Goal: Task Accomplishment & Management: Use online tool/utility

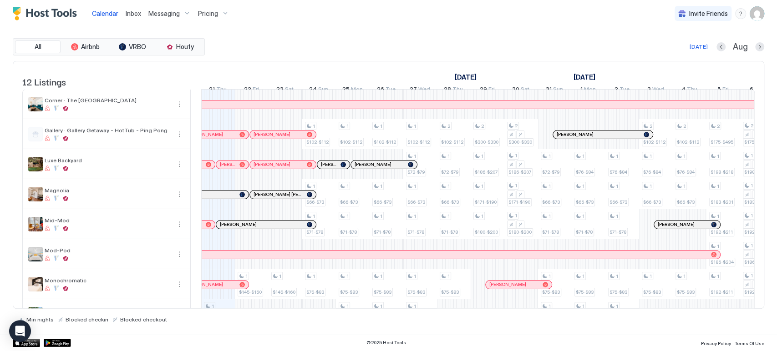
click at [179, 11] on div "Messaging" at bounding box center [170, 13] width 50 height 15
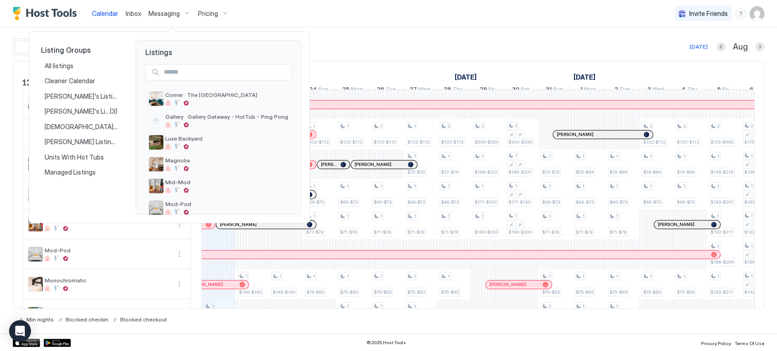
drag, startPoint x: 206, startPoint y: 197, endPoint x: 480, endPoint y: 17, distance: 328.4
click at [480, 17] on div at bounding box center [388, 175] width 777 height 351
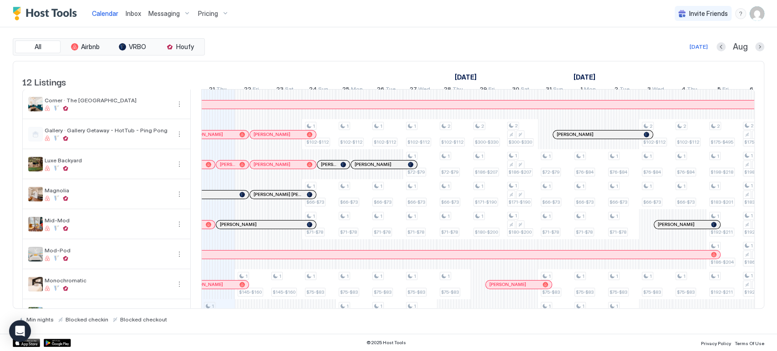
click at [174, 14] on span "Messaging" at bounding box center [163, 14] width 31 height 8
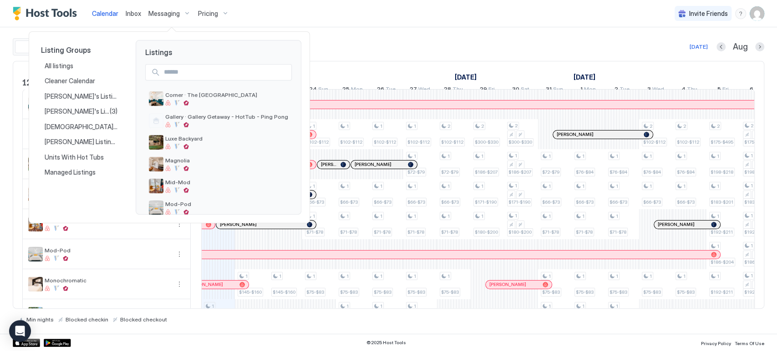
click at [212, 13] on div at bounding box center [388, 175] width 777 height 351
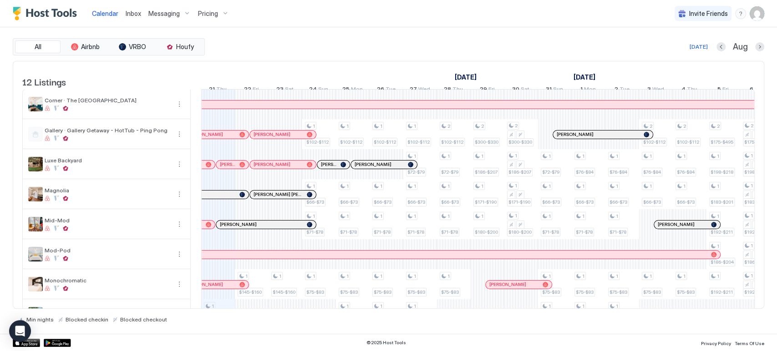
click at [214, 13] on span "Pricing" at bounding box center [208, 14] width 20 height 8
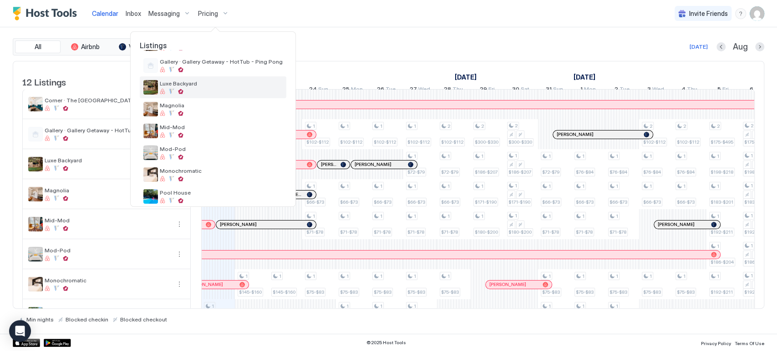
scroll to position [50, 0]
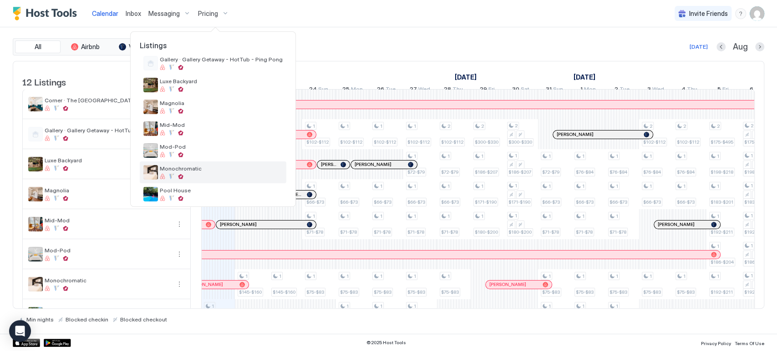
drag, startPoint x: 193, startPoint y: 171, endPoint x: 177, endPoint y: 174, distance: 17.1
click at [177, 174] on div at bounding box center [221, 176] width 123 height 5
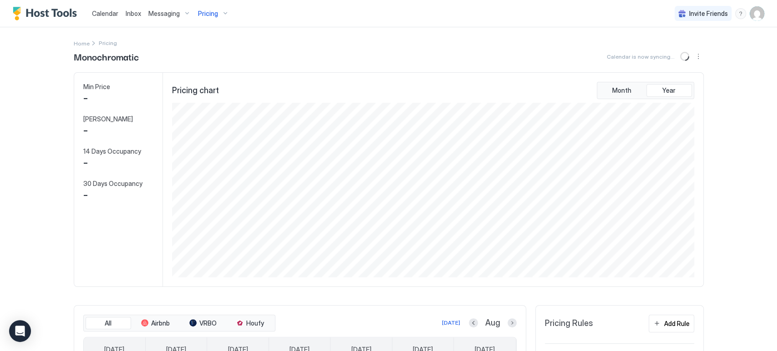
scroll to position [175, 524]
click at [283, 10] on div "Calendar Inbox Messaging Pricing Invite Friends CP" at bounding box center [388, 13] width 777 height 27
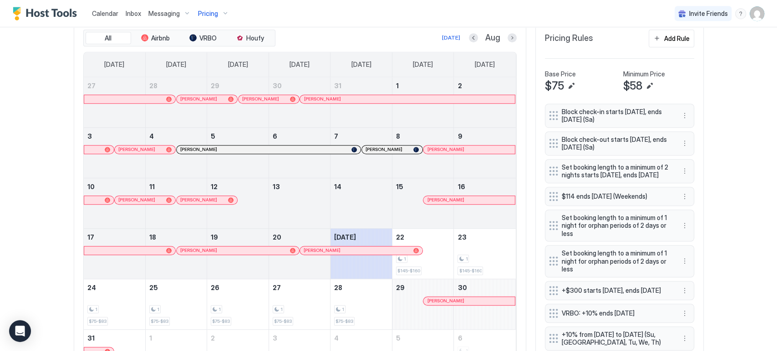
scroll to position [303, 0]
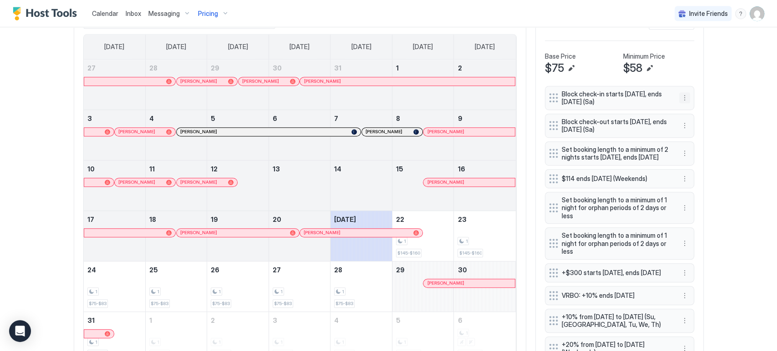
click at [683, 96] on button "More options" at bounding box center [684, 97] width 11 height 11
click at [687, 106] on div "Edit" at bounding box center [689, 109] width 20 height 7
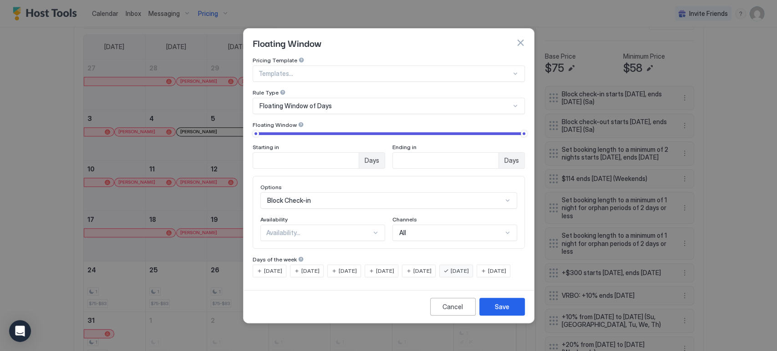
click at [256, 126] on div at bounding box center [388, 175] width 777 height 351
drag, startPoint x: 256, startPoint y: 125, endPoint x: 249, endPoint y: 125, distance: 6.4
click at [249, 125] on div at bounding box center [388, 175] width 777 height 351
click at [444, 311] on div at bounding box center [388, 175] width 777 height 351
click at [525, 35] on div at bounding box center [388, 175] width 777 height 351
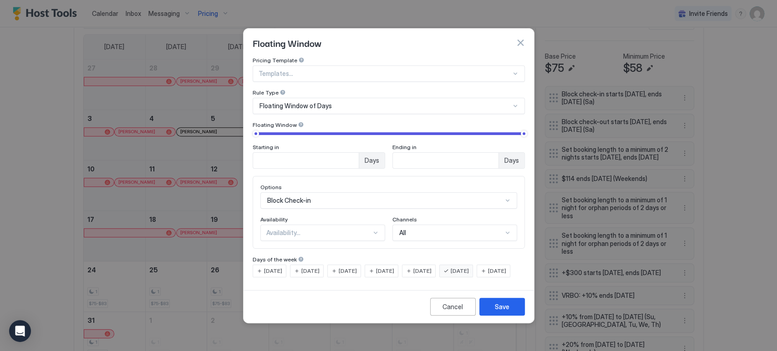
click at [521, 33] on div at bounding box center [388, 175] width 777 height 351
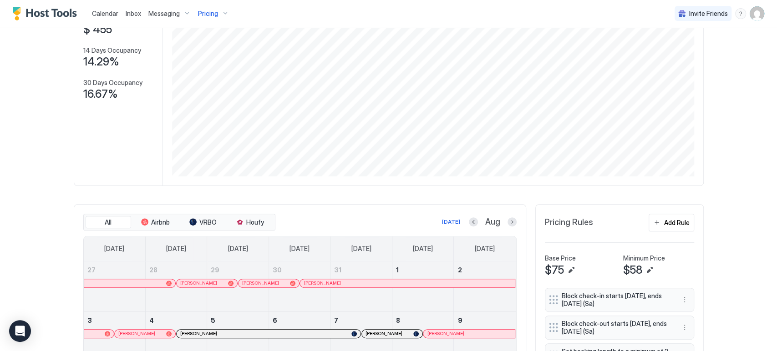
scroll to position [252, 0]
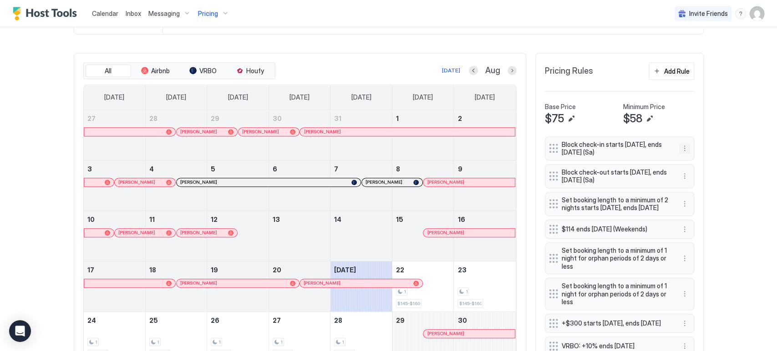
click at [679, 148] on button "More options" at bounding box center [684, 148] width 11 height 11
click at [686, 159] on div "Edit" at bounding box center [689, 160] width 20 height 7
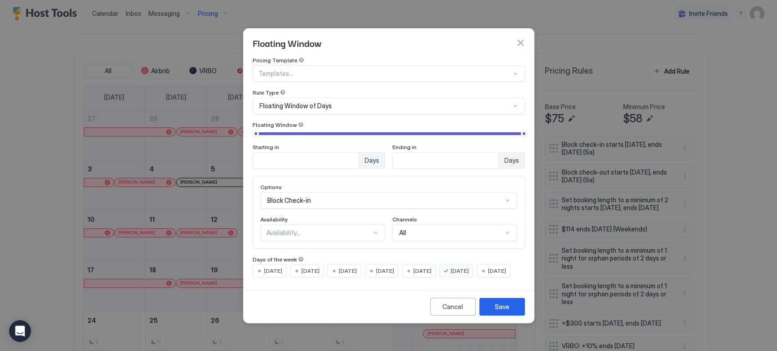
type input "*"
drag, startPoint x: 255, startPoint y: 126, endPoint x: 246, endPoint y: 124, distance: 9.2
click at [246, 124] on div "Pricing Template Templates... Rule Type Floating Window of Days Floating Window…" at bounding box center [388, 172] width 290 height 230
click at [505, 312] on div "Save" at bounding box center [502, 307] width 15 height 10
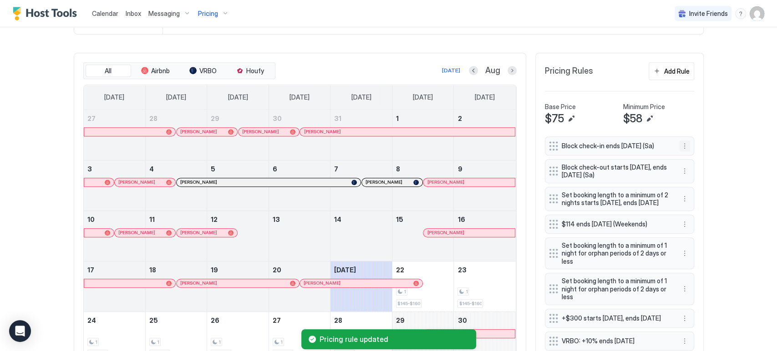
click at [679, 141] on button "More options" at bounding box center [684, 146] width 11 height 11
click at [687, 157] on div "Edit" at bounding box center [689, 157] width 20 height 7
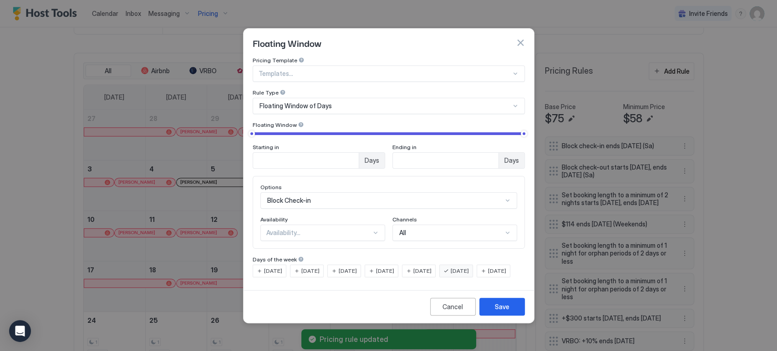
click at [291, 229] on div "Availability..." at bounding box center [318, 233] width 105 height 8
click at [295, 268] on div "Blocked" at bounding box center [323, 271] width 113 height 7
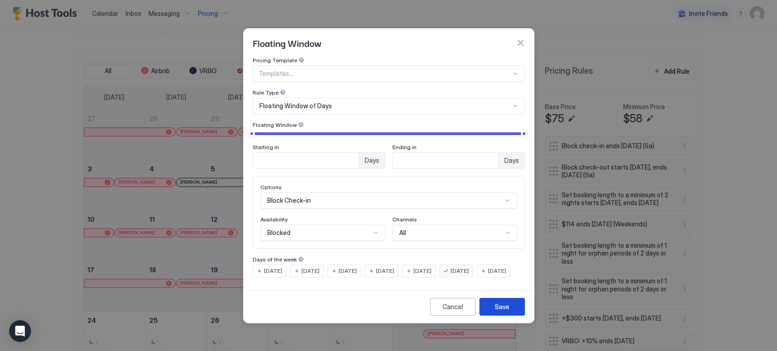
click at [502, 309] on div "Save" at bounding box center [502, 307] width 15 height 10
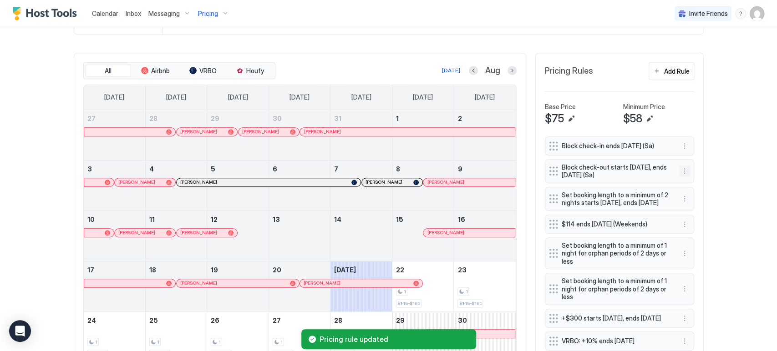
click at [681, 167] on button "More options" at bounding box center [684, 171] width 11 height 11
click at [681, 177] on div "Edit" at bounding box center [692, 183] width 34 height 15
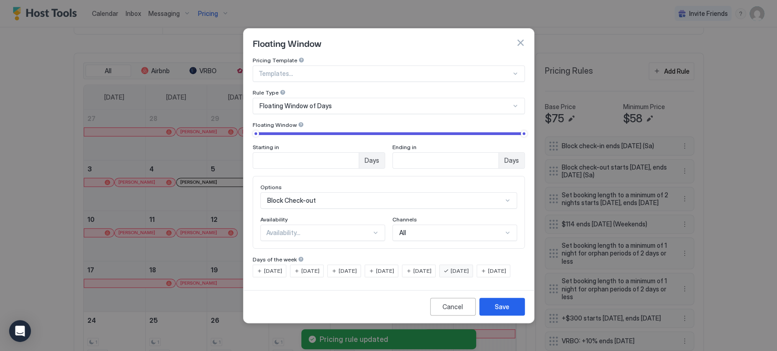
type input "*"
drag, startPoint x: 255, startPoint y: 126, endPoint x: 242, endPoint y: 125, distance: 12.3
click at [243, 125] on div "Floating Window Pricing Template Templates... Rule Type Floating Window of Days…" at bounding box center [388, 175] width 291 height 295
click at [297, 229] on div "Availability..." at bounding box center [318, 233] width 105 height 8
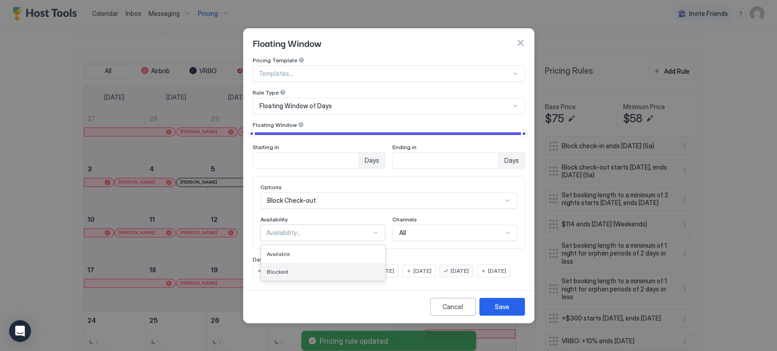
click at [297, 268] on div "Blocked" at bounding box center [323, 271] width 113 height 7
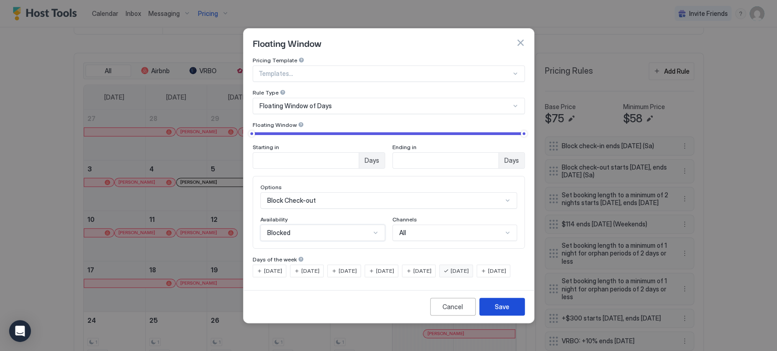
click at [495, 308] on button "Save" at bounding box center [501, 307] width 45 height 18
